Goal: Use online tool/utility: Utilize a website feature to perform a specific function

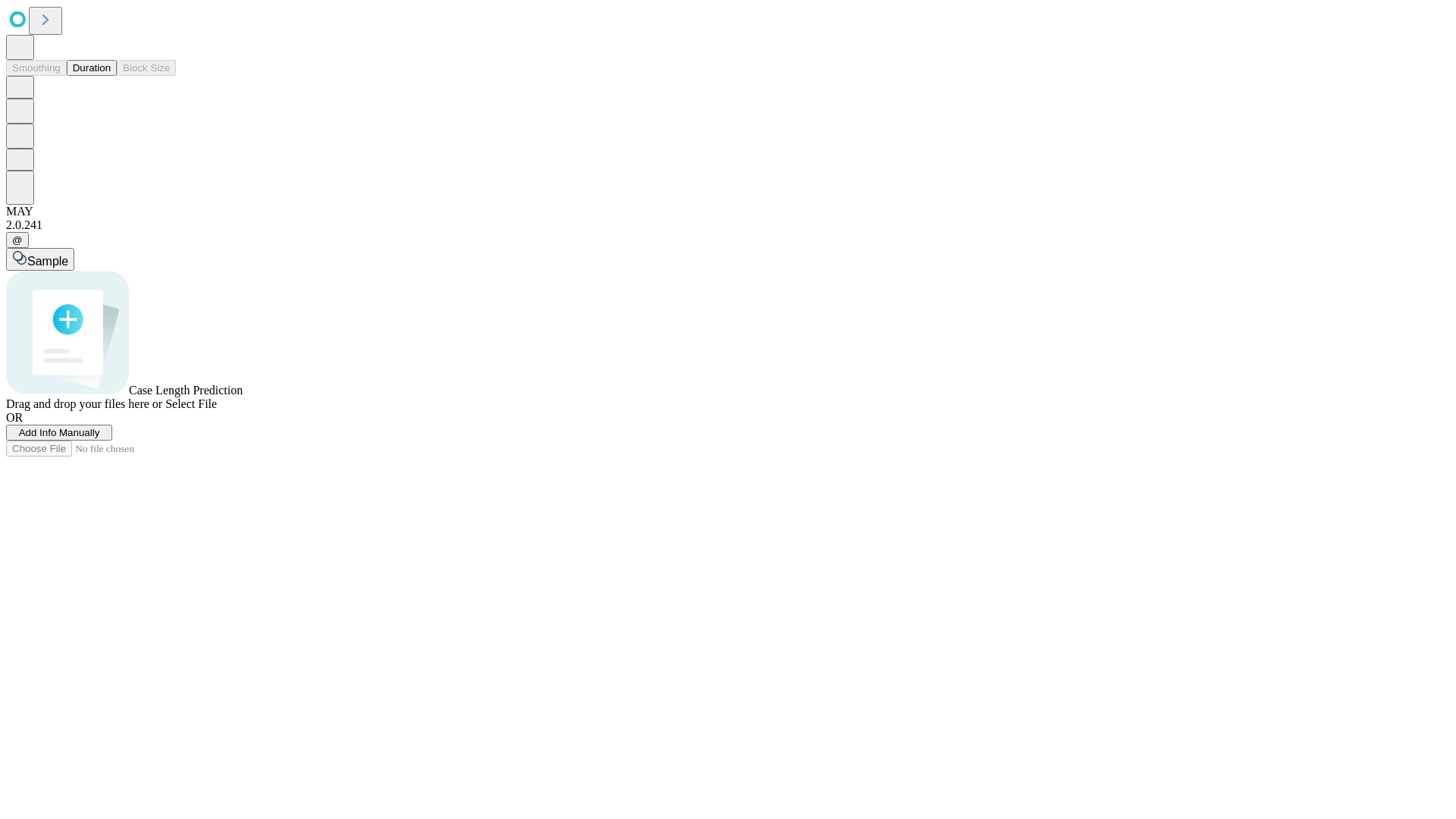
click at [100, 438] on span "Add Info Manually" at bounding box center [59, 432] width 81 height 11
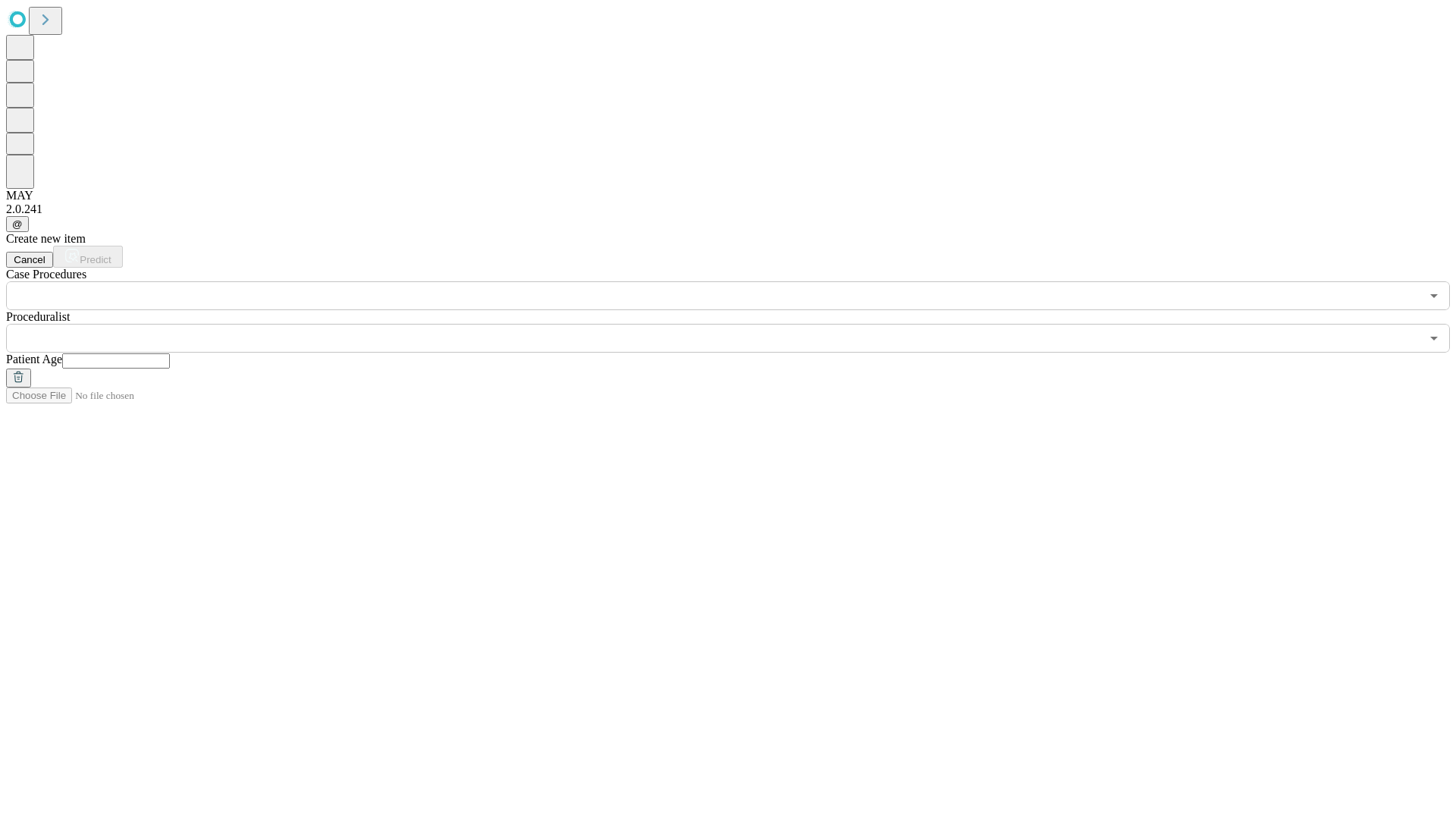
click at [170, 353] on input "text" at bounding box center [116, 361] width 108 height 15
type input "**"
click at [738, 324] on input "text" at bounding box center [713, 339] width 1414 height 29
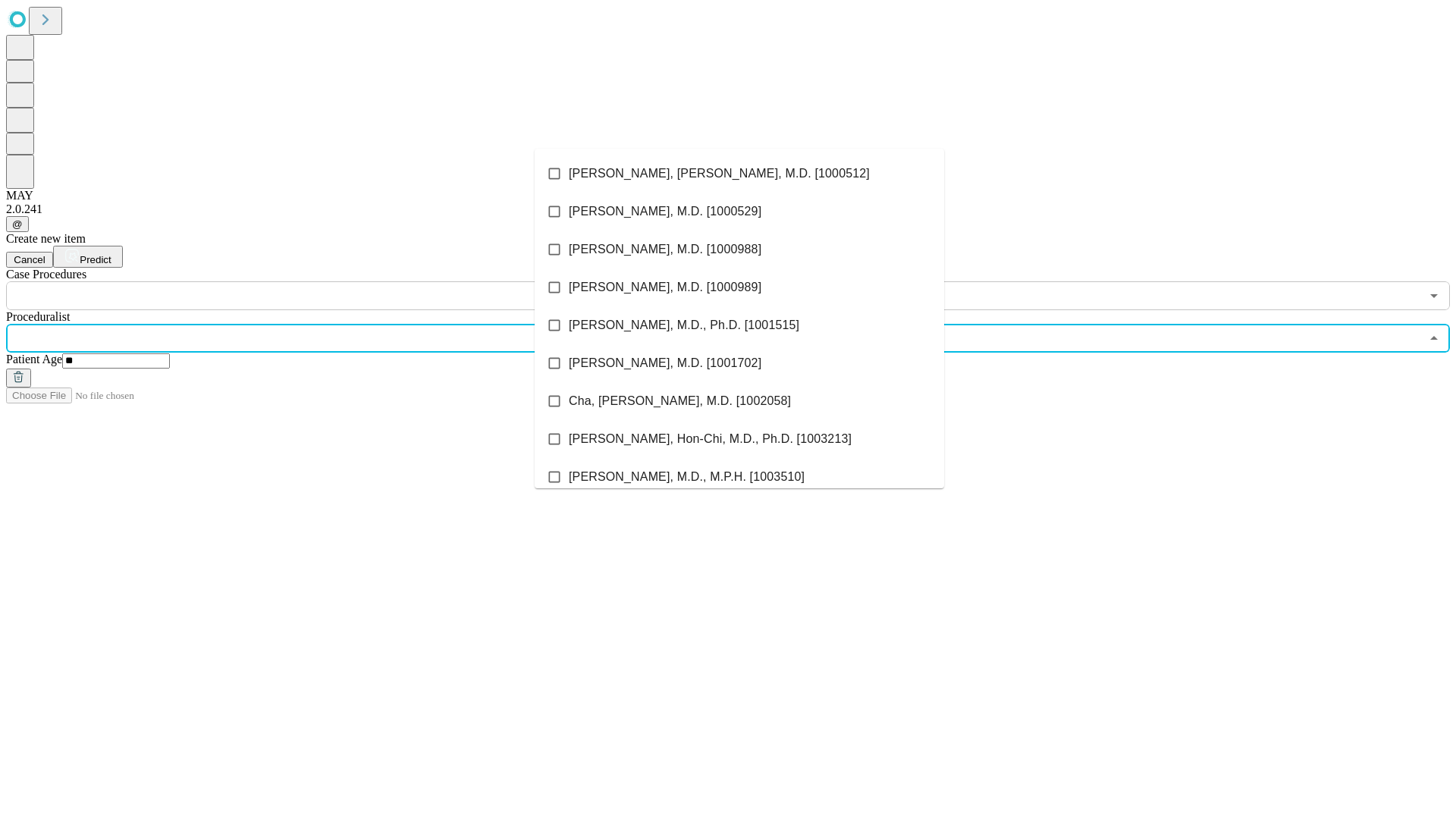
click at [739, 174] on li "[PERSON_NAME], [PERSON_NAME], M.D. [1000512]" at bounding box center [739, 174] width 410 height 38
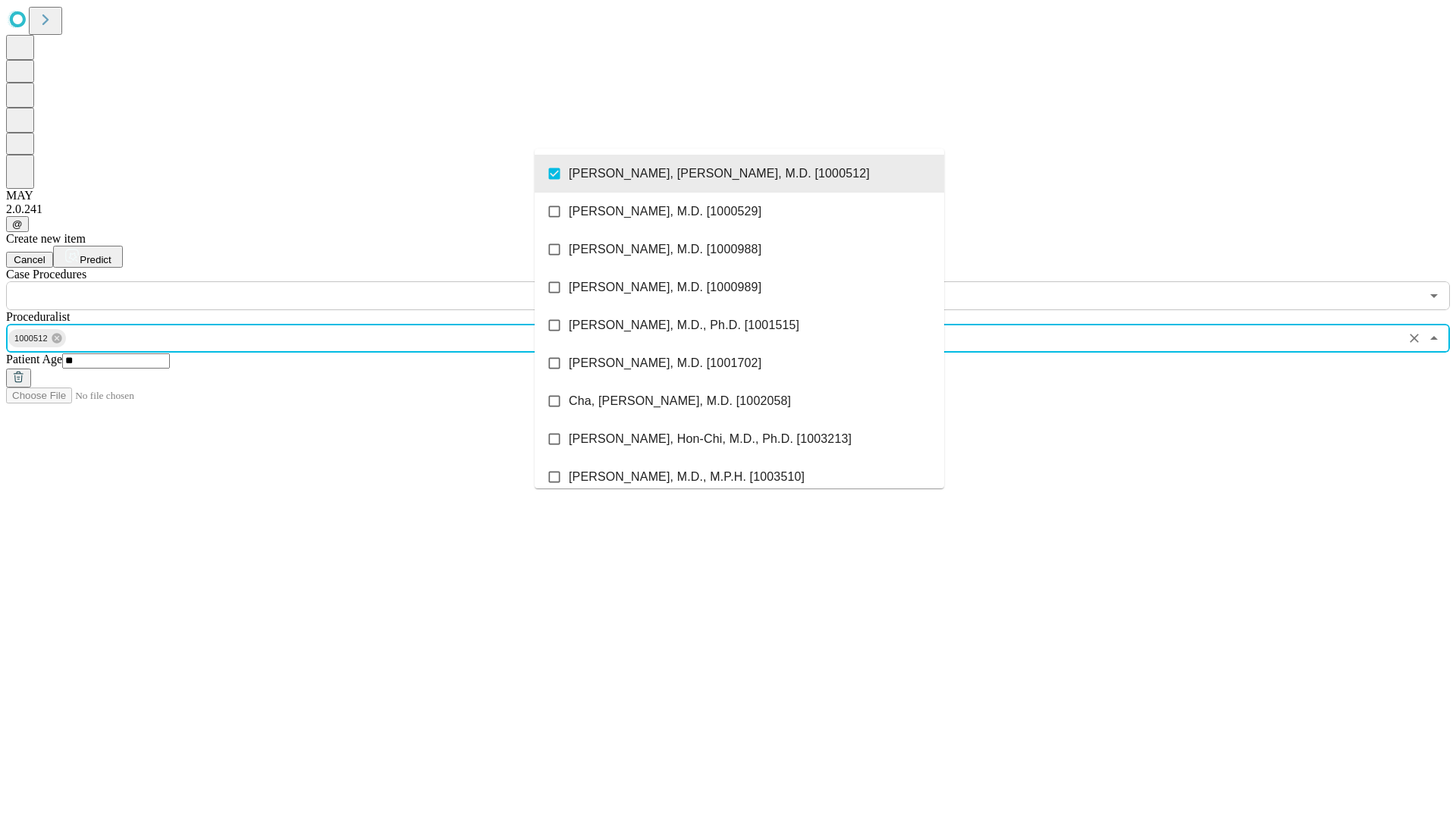
click at [319, 281] on input "text" at bounding box center [713, 296] width 1414 height 29
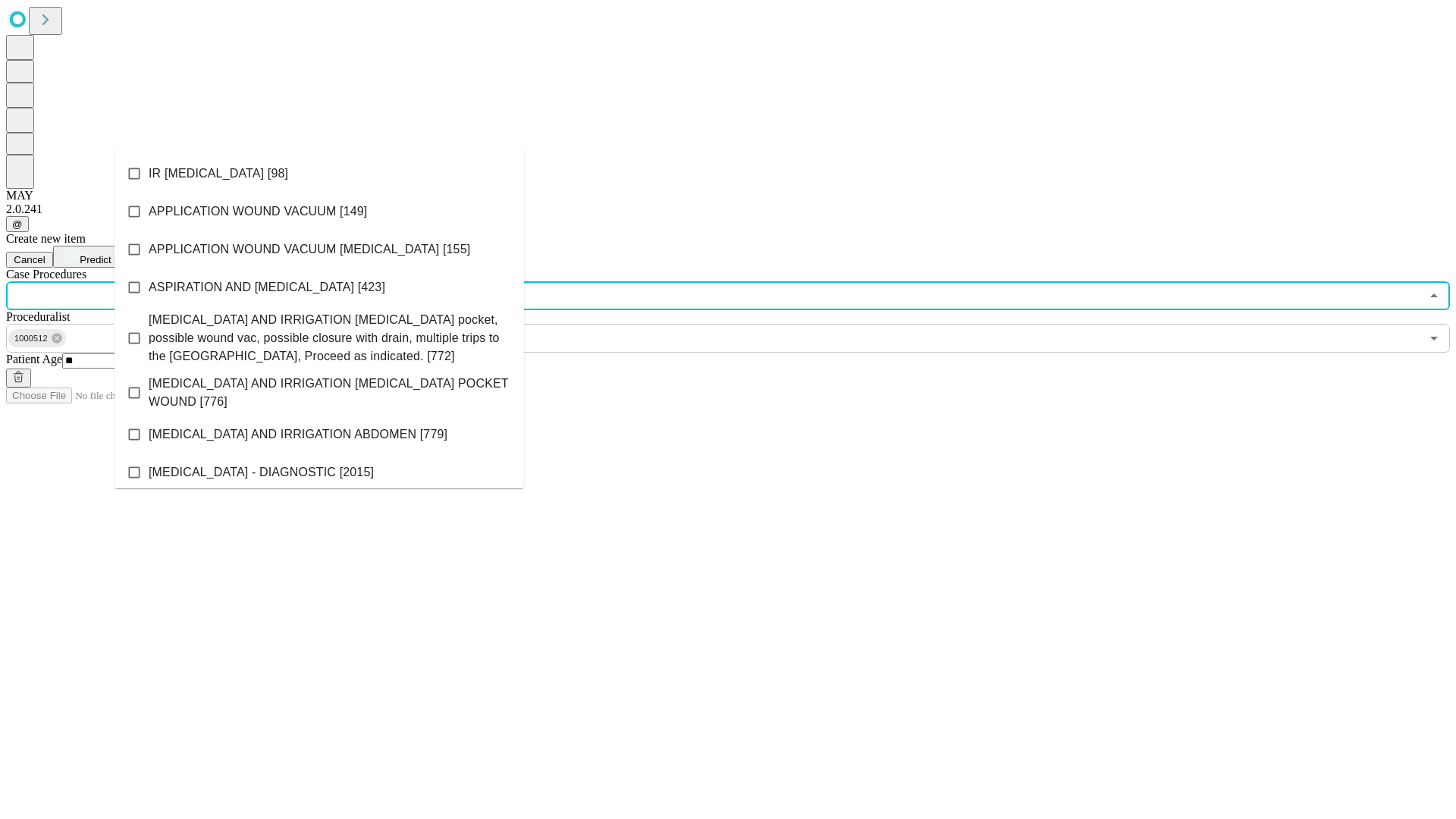
click at [320, 174] on li "IR [MEDICAL_DATA] [98]" at bounding box center [319, 174] width 410 height 38
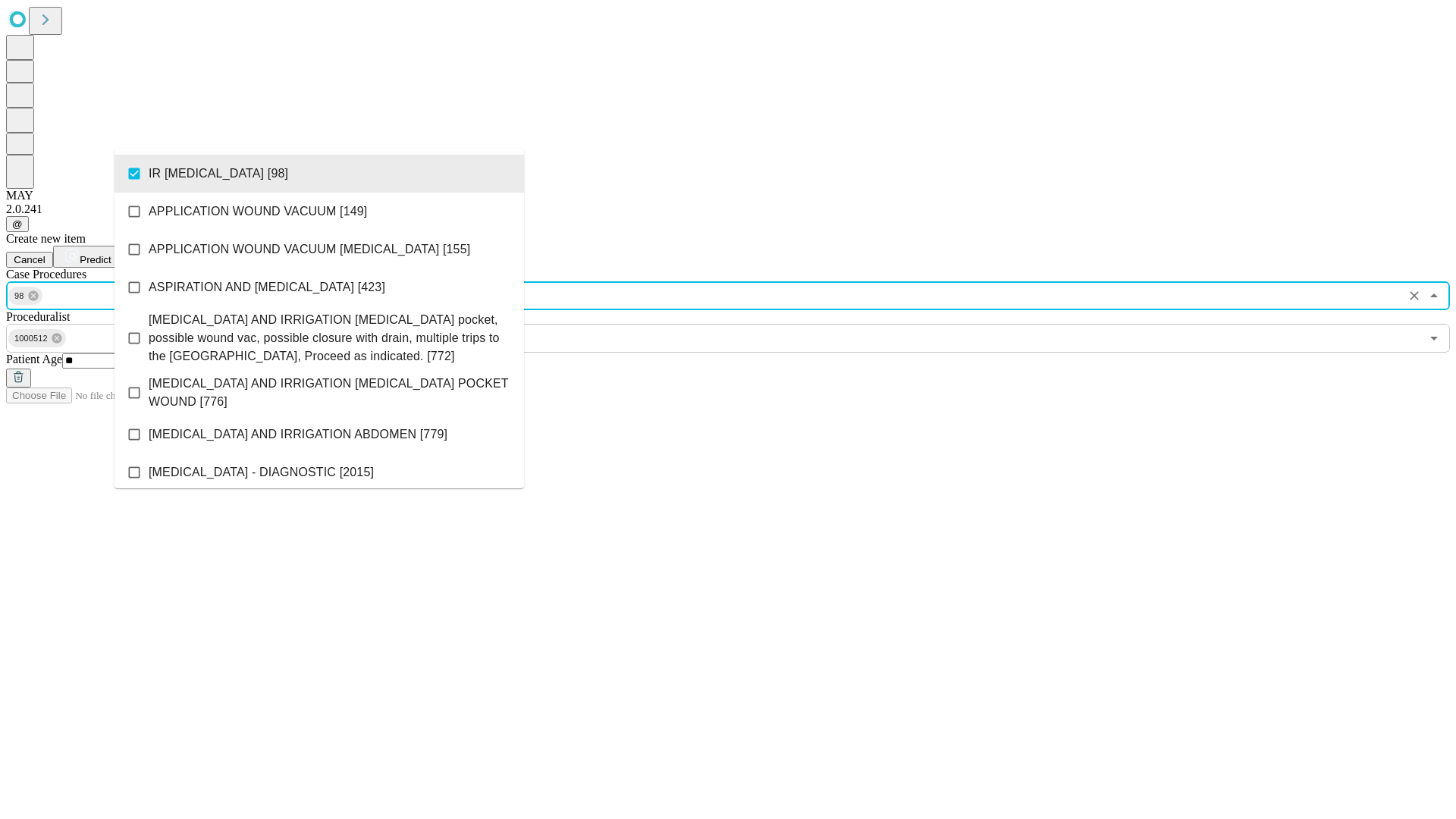
click at [111, 254] on span "Predict" at bounding box center [95, 259] width 31 height 11
